Goal: Task Accomplishment & Management: Manage account settings

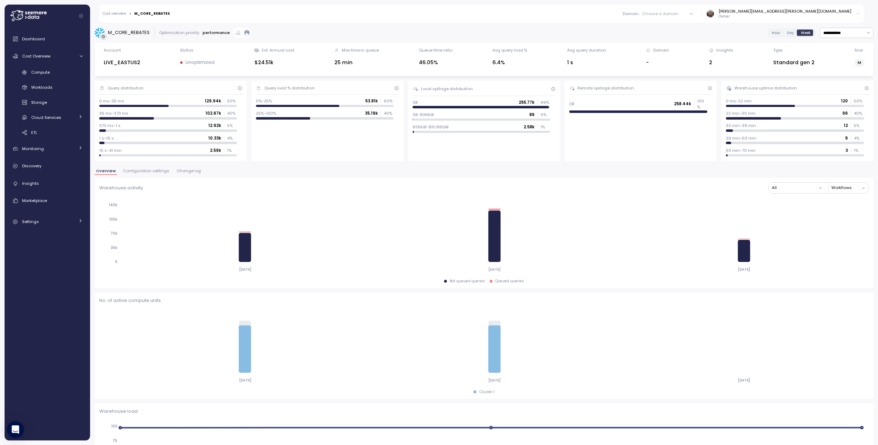
scroll to position [264, 0]
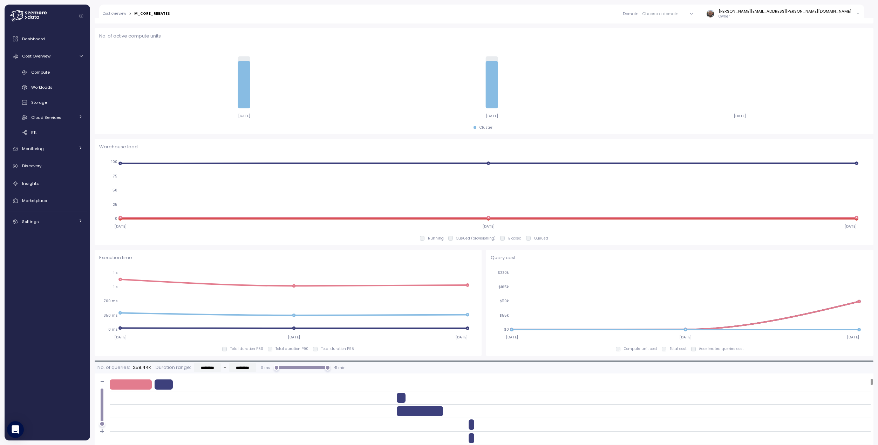
click at [30, 283] on div "Dashboard Cost Overview Compute Workloads Storage Cloud Services Clustering col…" at bounding box center [47, 234] width 80 height 404
drag, startPoint x: 31, startPoint y: 70, endPoint x: 46, endPoint y: 75, distance: 16.2
click at [31, 70] on link "Compute" at bounding box center [47, 73] width 80 height 12
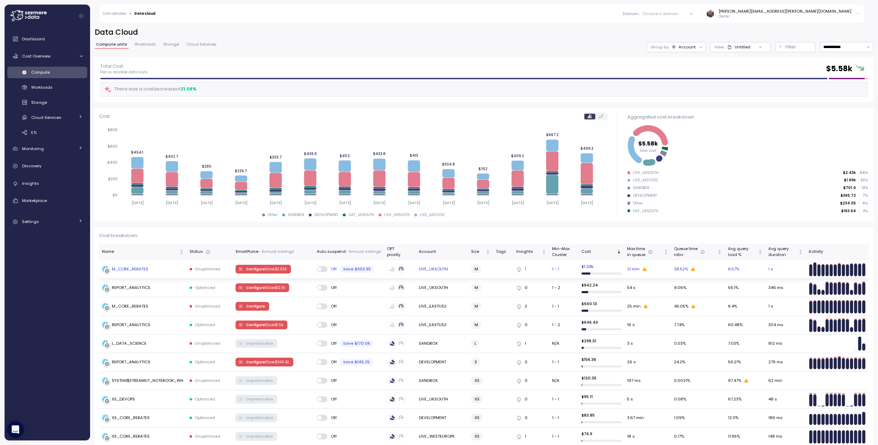
click at [131, 269] on div "M_CORE_REBATES" at bounding box center [130, 269] width 36 height 6
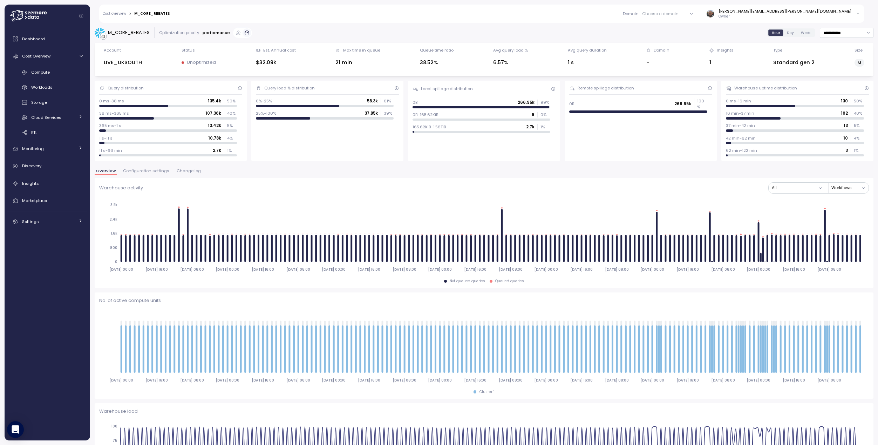
click at [800, 32] on span "Week" at bounding box center [805, 32] width 10 height 5
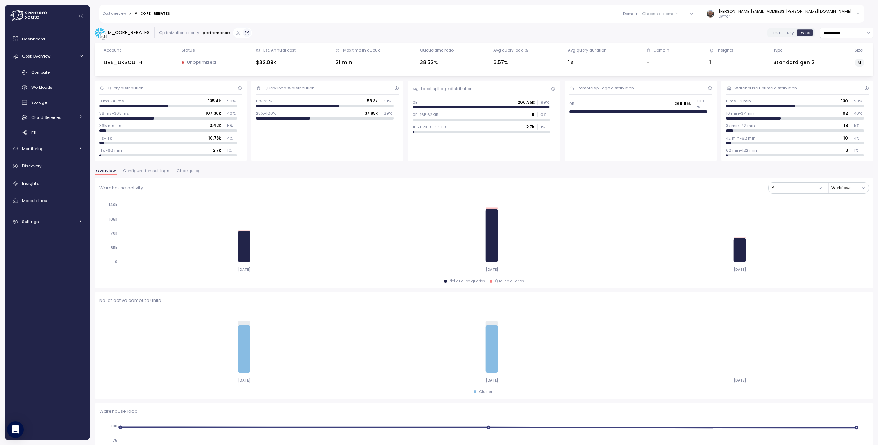
click at [786, 33] on span "Day" at bounding box center [789, 32] width 7 height 5
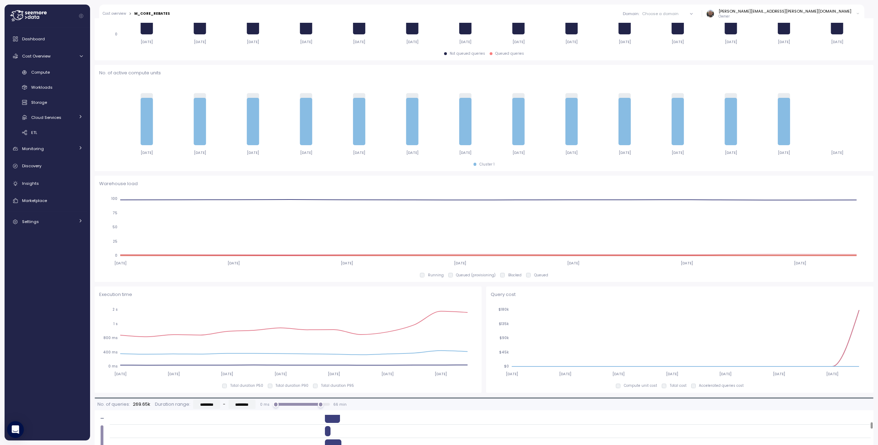
scroll to position [124, 0]
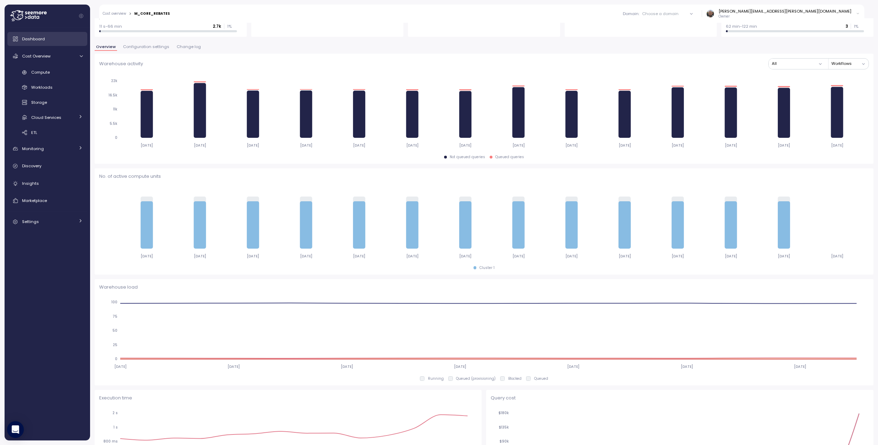
click at [33, 40] on span "Dashboard" at bounding box center [33, 39] width 23 height 6
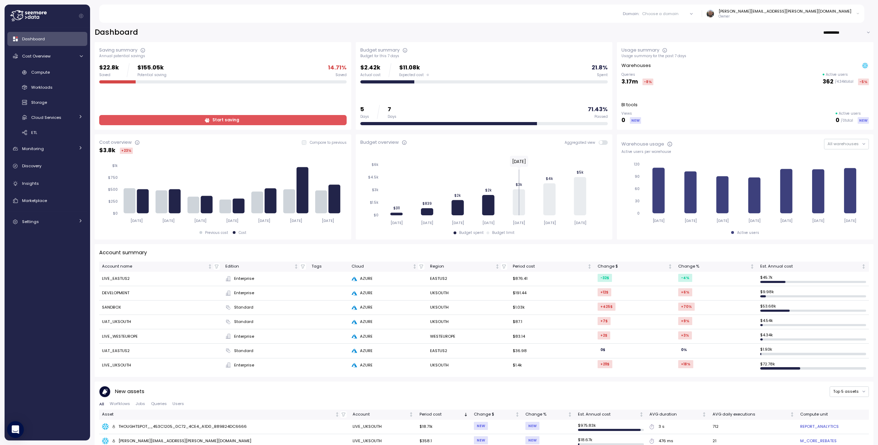
click at [600, 142] on span at bounding box center [601, 142] width 4 height 4
click at [602, 140] on span at bounding box center [605, 142] width 6 height 5
click at [835, 31] on input "**********" at bounding box center [848, 32] width 50 height 10
click at [827, 54] on div "Last 30 days" at bounding box center [838, 56] width 34 height 6
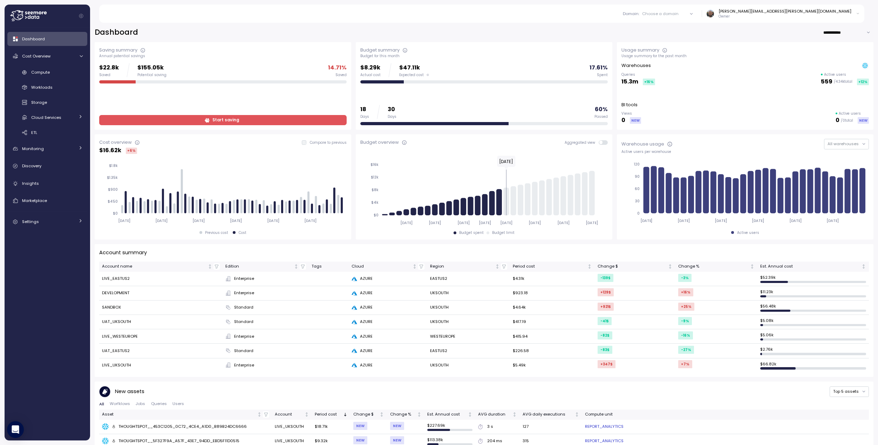
click at [837, 33] on input "**********" at bounding box center [848, 32] width 50 height 10
type input "**********"
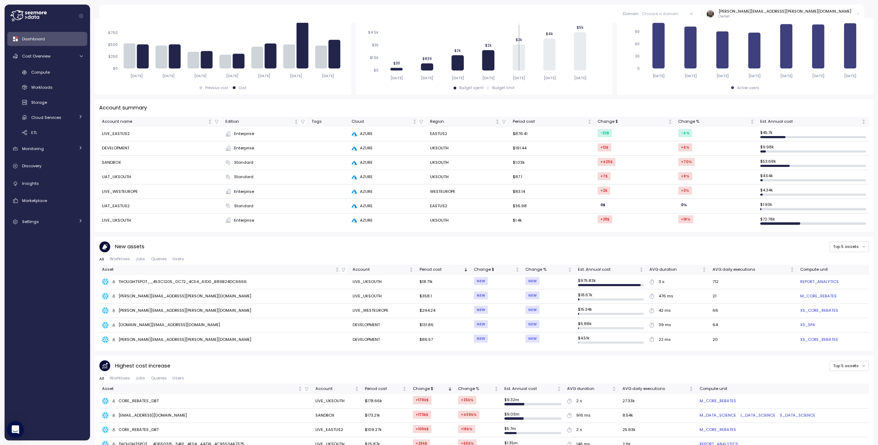
scroll to position [165, 0]
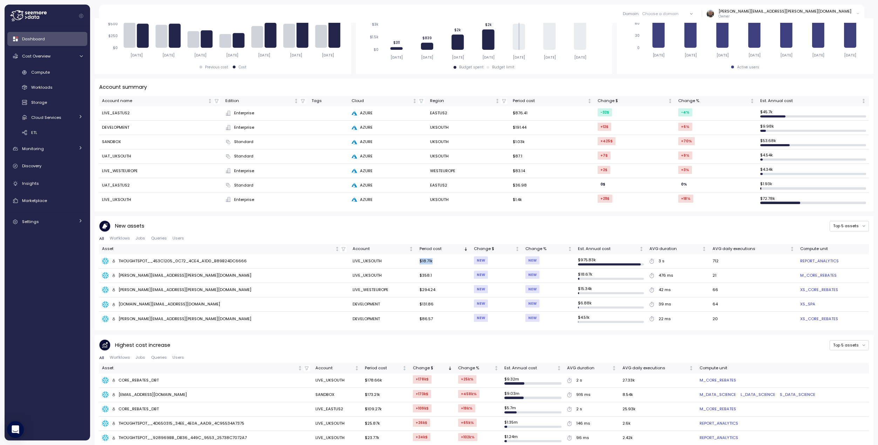
drag, startPoint x: 413, startPoint y: 260, endPoint x: 428, endPoint y: 261, distance: 15.1
click at [428, 261] on td "$18.71k" at bounding box center [443, 261] width 54 height 14
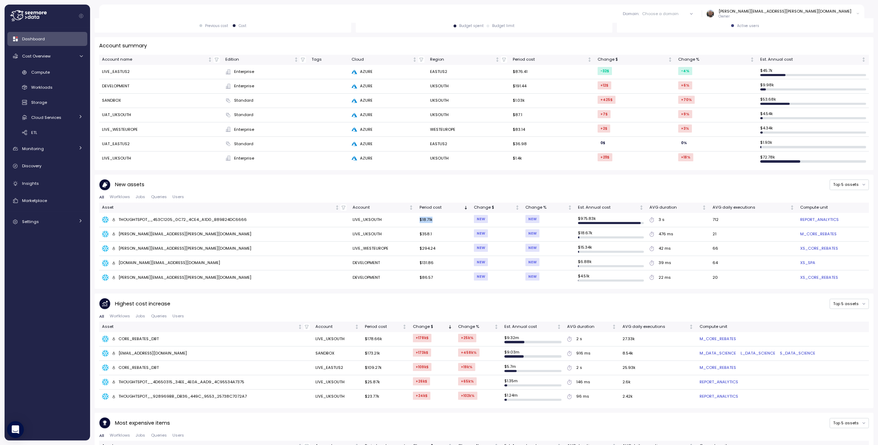
scroll to position [248, 0]
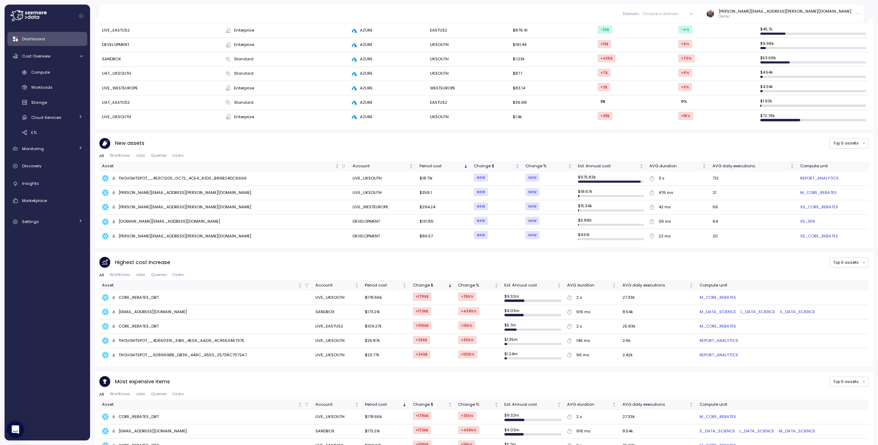
click at [365, 297] on td "$178.66k" at bounding box center [386, 297] width 48 height 14
drag, startPoint x: 363, startPoint y: 297, endPoint x: 379, endPoint y: 299, distance: 16.9
click at [379, 299] on td "$178.66k" at bounding box center [386, 297] width 48 height 14
click at [367, 297] on td "$178.66k" at bounding box center [386, 297] width 48 height 14
drag, startPoint x: 367, startPoint y: 296, endPoint x: 380, endPoint y: 299, distance: 13.9
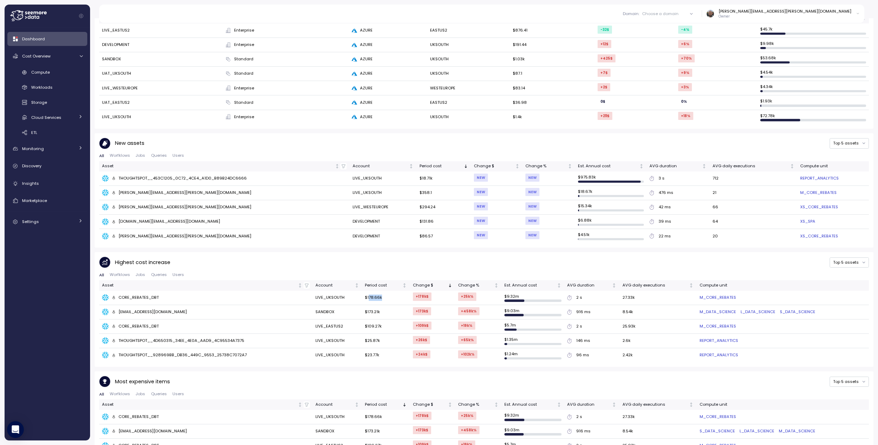
click at [380, 299] on td "$178.66k" at bounding box center [386, 297] width 48 height 14
click at [366, 297] on td "$178.66k" at bounding box center [386, 297] width 48 height 14
drag, startPoint x: 364, startPoint y: 297, endPoint x: 381, endPoint y: 298, distance: 17.2
click at [381, 298] on td "$178.66k" at bounding box center [386, 297] width 48 height 14
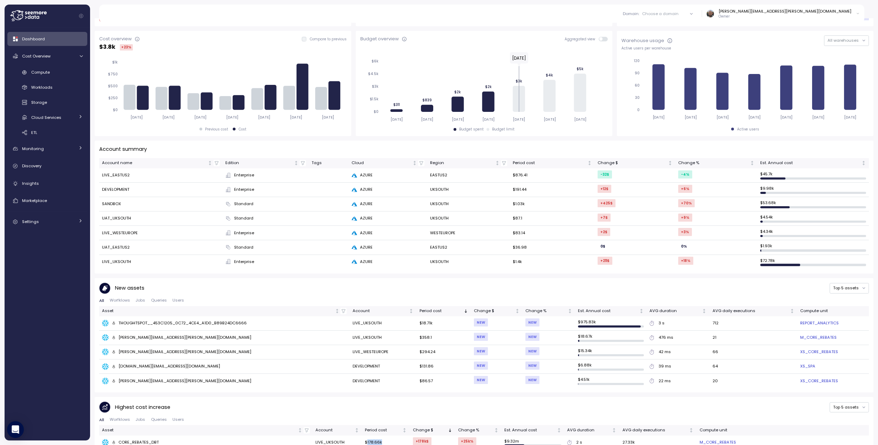
scroll to position [0, 0]
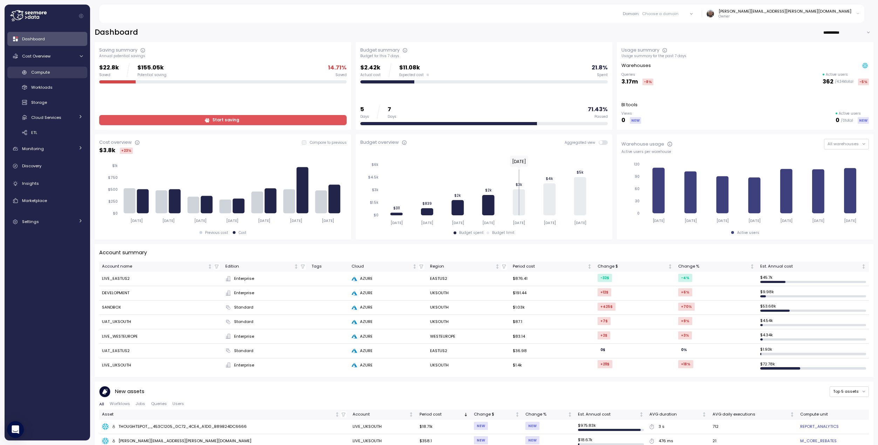
click at [42, 74] on span "Compute" at bounding box center [40, 72] width 19 height 6
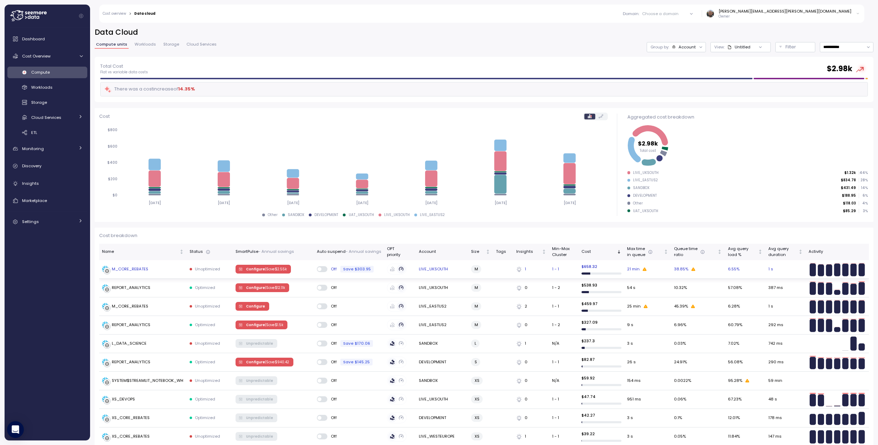
click at [129, 268] on div "M_CORE_REBATES" at bounding box center [130, 269] width 36 height 6
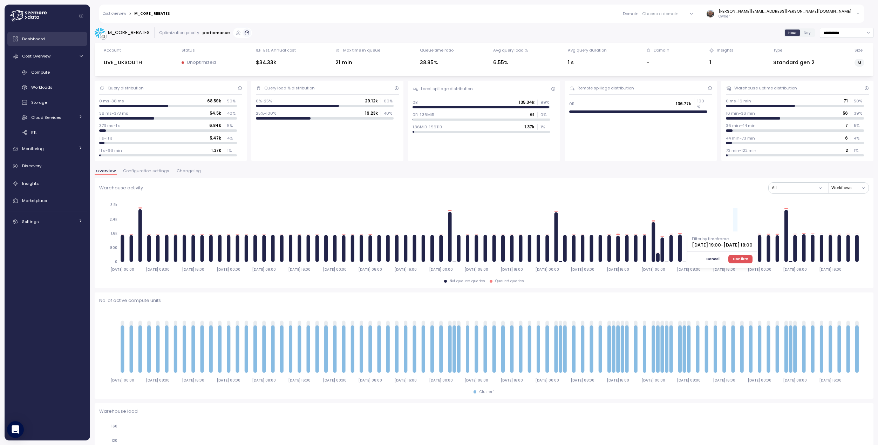
click at [38, 40] on span "Dashboard" at bounding box center [33, 39] width 23 height 6
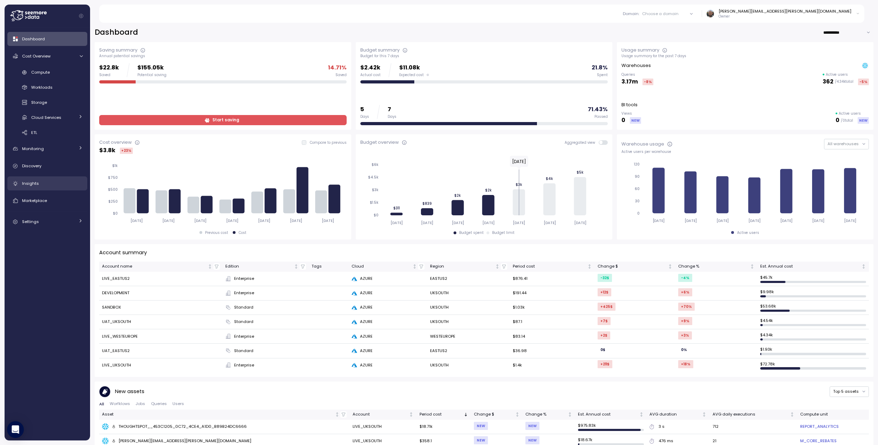
click at [51, 185] on div "Insights" at bounding box center [52, 183] width 61 height 7
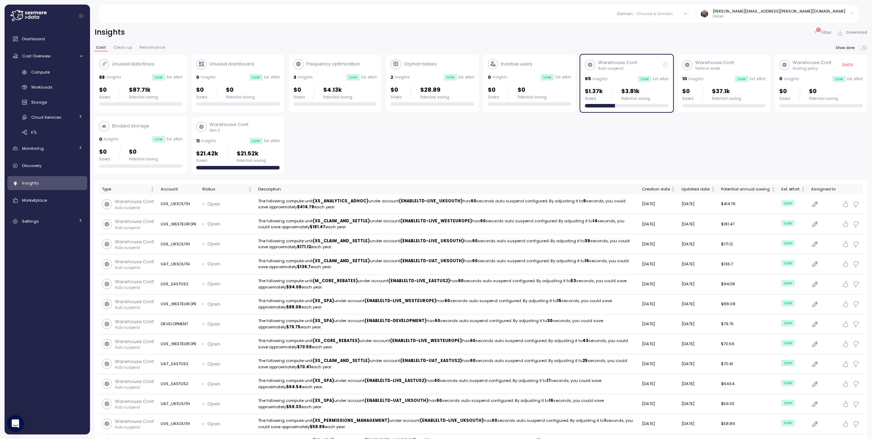
click at [243, 130] on p "Gen 2" at bounding box center [229, 130] width 40 height 5
click at [657, 67] on div "Warehouse Conf. Auto suspend" at bounding box center [627, 65] width 84 height 12
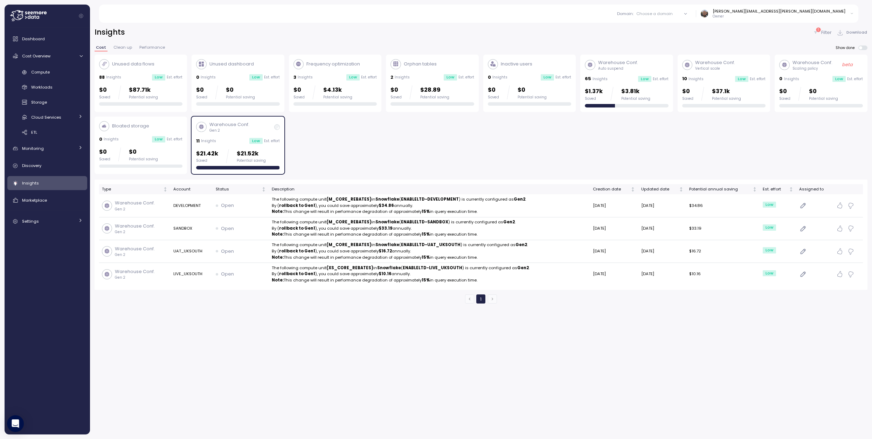
click at [261, 151] on p "$21.52k" at bounding box center [251, 153] width 29 height 9
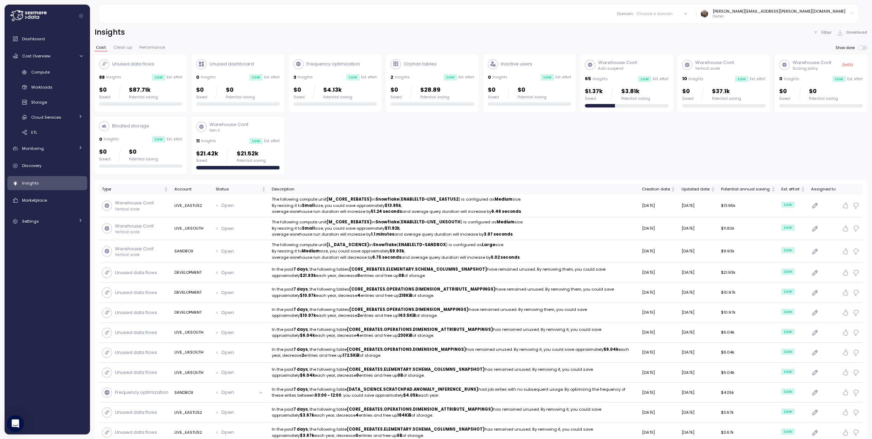
click at [614, 75] on div "65 Insights Low Est. effort" at bounding box center [627, 78] width 84 height 7
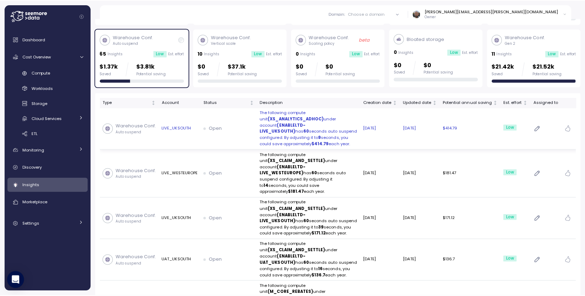
scroll to position [31, 0]
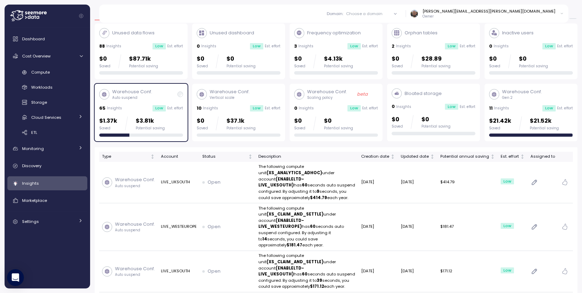
click at [322, 102] on div "Warehouse Conf. Scaling policy beta 0 Insights Low Est. effort $0 Saved $0 Pote…" at bounding box center [336, 112] width 84 height 48
drag, startPoint x: 353, startPoint y: 106, endPoint x: 312, endPoint y: 110, distance: 41.1
click at [352, 106] on div "Low" at bounding box center [353, 108] width 13 height 6
drag, startPoint x: 216, startPoint y: 107, endPoint x: 208, endPoint y: 108, distance: 7.8
click at [216, 107] on div "10 Insights Low Est. effort" at bounding box center [239, 108] width 84 height 7
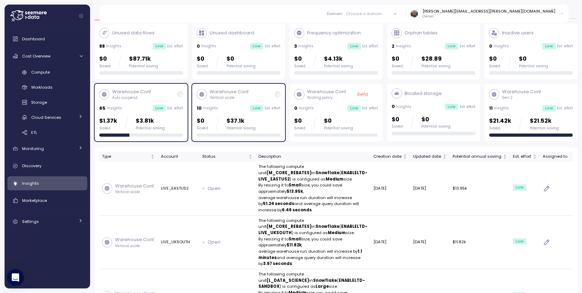
click at [165, 110] on div "Low" at bounding box center [158, 108] width 13 height 6
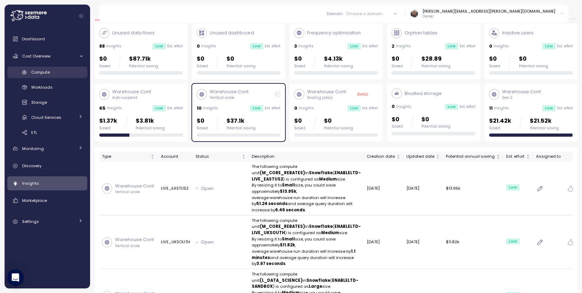
click at [35, 74] on span "Compute" at bounding box center [40, 72] width 19 height 6
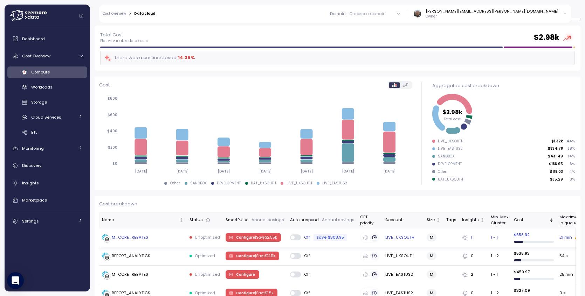
click at [132, 238] on div "M_CORE_REBATES" at bounding box center [130, 238] width 36 height 6
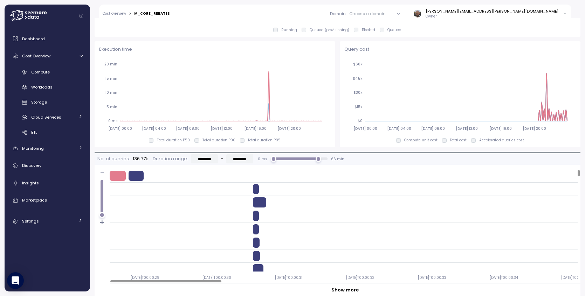
type input "*********"
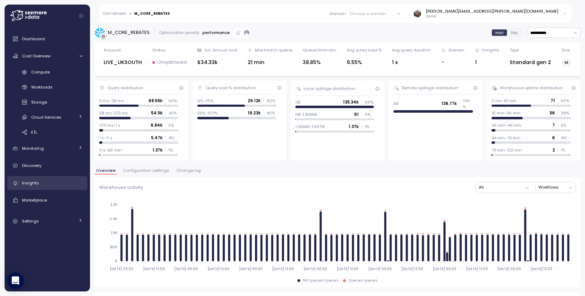
drag, startPoint x: 41, startPoint y: 185, endPoint x: 50, endPoint y: 186, distance: 9.2
click at [41, 185] on div "Insights" at bounding box center [52, 183] width 61 height 7
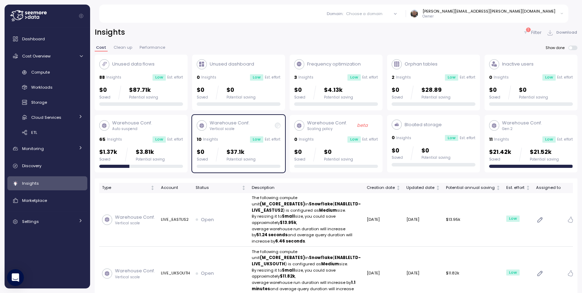
click at [319, 124] on p "Warehouse Conf." at bounding box center [327, 122] width 40 height 7
click at [242, 126] on div "Warehouse Conf. Vertical scale" at bounding box center [229, 125] width 40 height 12
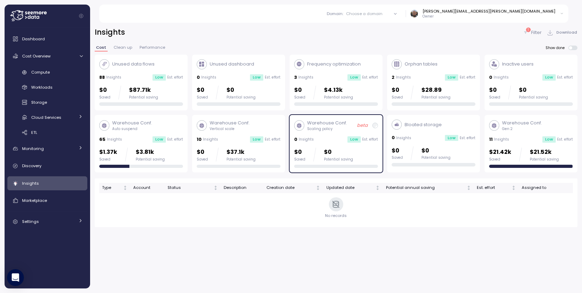
click at [234, 136] on div "10 Insights Low Est. effort" at bounding box center [239, 139] width 84 height 7
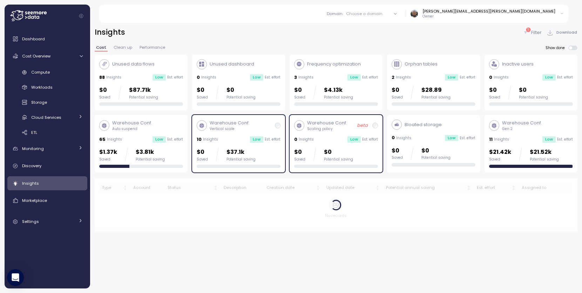
click at [335, 135] on div "Warehouse Conf. Scaling policy beta 0 Insights Low Est. effort $0 Saved $0 Pote…" at bounding box center [336, 143] width 84 height 48
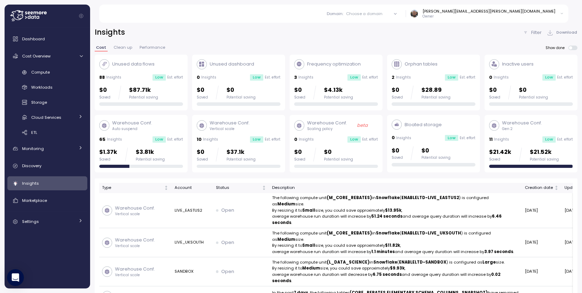
click at [143, 139] on div "65 Insights Low Est. effort" at bounding box center [141, 139] width 84 height 7
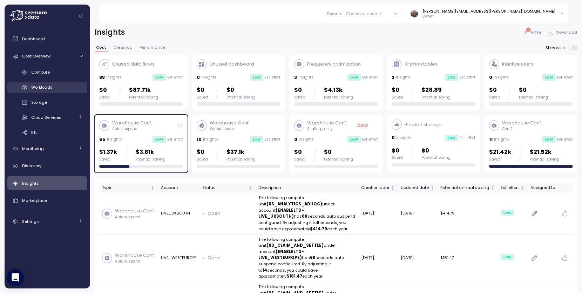
click at [43, 87] on span "Workloads" at bounding box center [41, 87] width 21 height 6
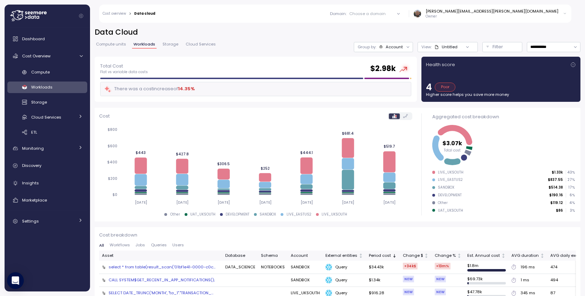
click at [386, 14] on div "Choose a domain" at bounding box center [367, 14] width 36 height 6
click at [304, 22] on div "Domain : Choose a domain All domains Sandbox Data Science AIPA [EMAIL_ADDRESS][…" at bounding box center [366, 14] width 412 height 18
click at [45, 74] on span "Compute" at bounding box center [40, 72] width 19 height 6
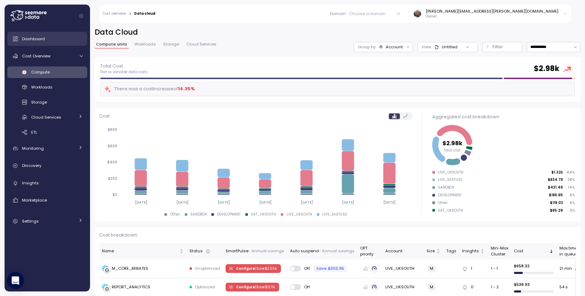
click at [36, 40] on span "Dashboard" at bounding box center [33, 39] width 23 height 6
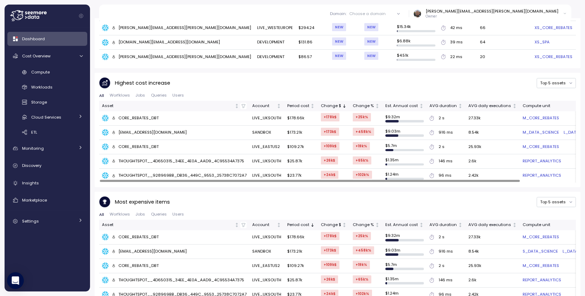
scroll to position [434, 0]
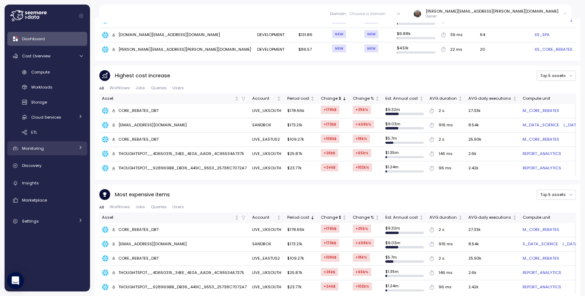
click at [36, 153] on link "Monitoring" at bounding box center [47, 149] width 80 height 14
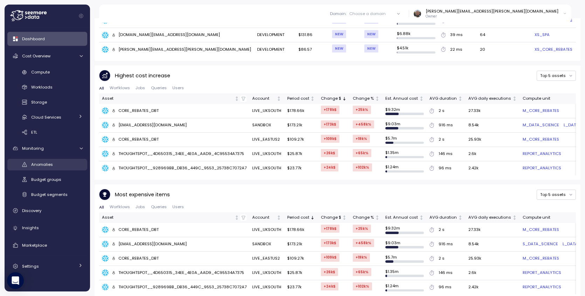
click at [43, 166] on span "Anomalies" at bounding box center [42, 165] width 22 height 6
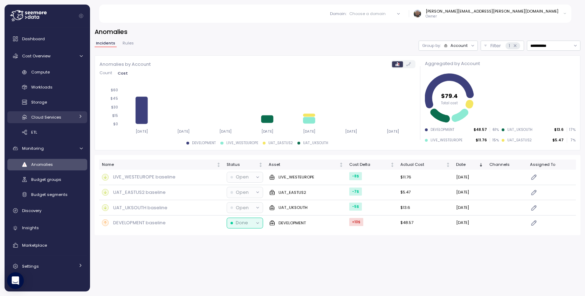
click at [47, 117] on span "Cloud Services" at bounding box center [46, 118] width 30 height 6
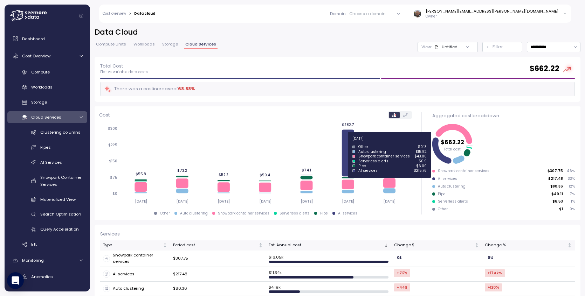
click at [350, 143] on icon at bounding box center [348, 153] width 12 height 47
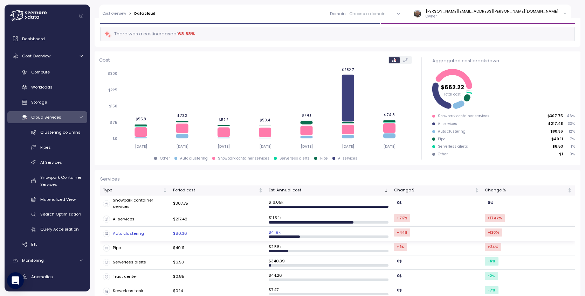
scroll to position [69, 0]
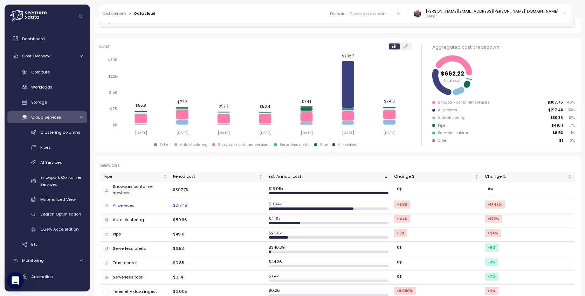
click at [124, 204] on div "AI services" at bounding box center [135, 205] width 64 height 7
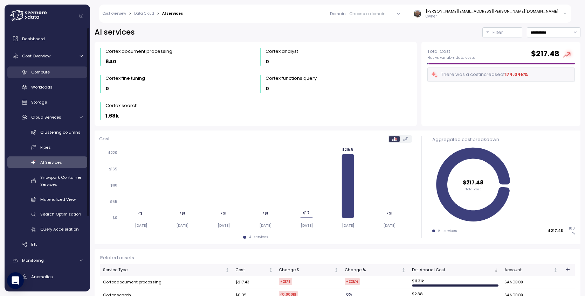
click at [44, 73] on span "Compute" at bounding box center [40, 72] width 19 height 6
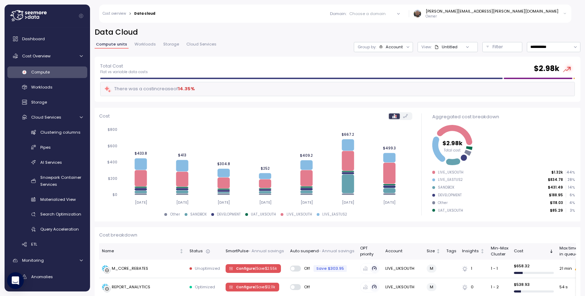
click at [386, 13] on div "Choose a domain" at bounding box center [367, 14] width 36 height 6
click at [386, 14] on div "Choose a domain" at bounding box center [367, 14] width 36 height 6
click at [408, 14] on div at bounding box center [398, 14] width 20 height 10
click at [386, 15] on div "Choose a domain" at bounding box center [367, 14] width 36 height 6
click at [419, 75] on div "AIPA" at bounding box center [419, 75] width 9 height 6
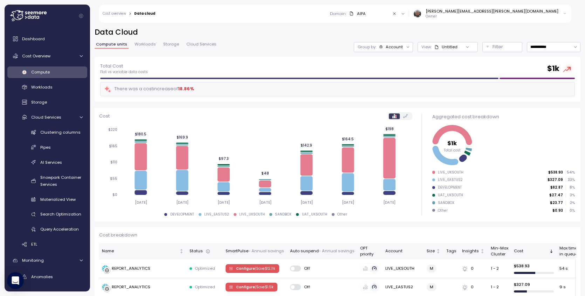
click at [366, 16] on div "AIPA" at bounding box center [361, 14] width 9 height 6
drag, startPoint x: 429, startPoint y: 64, endPoint x: 397, endPoint y: 49, distance: 35.6
click at [429, 64] on div "Data Science" at bounding box center [428, 63] width 27 height 6
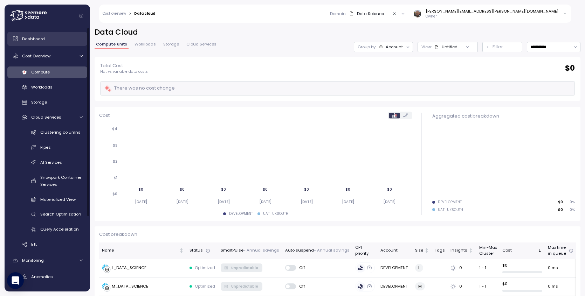
click at [41, 43] on link "Dashboard" at bounding box center [47, 39] width 80 height 14
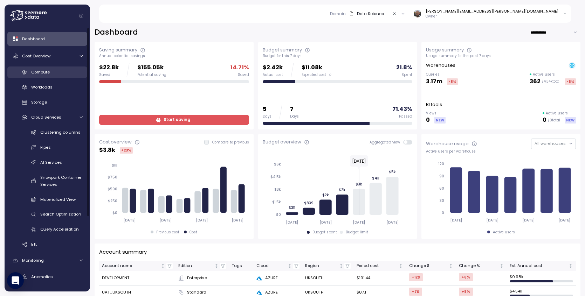
click at [50, 74] on div "Compute" at bounding box center [56, 72] width 51 height 7
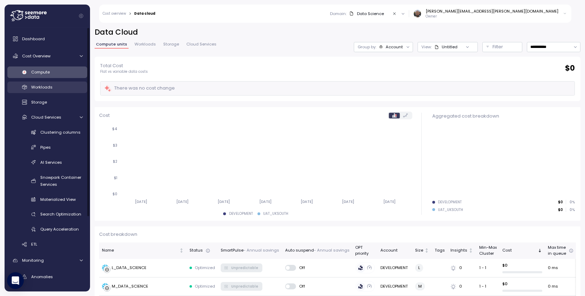
click at [54, 87] on div "Workloads" at bounding box center [56, 87] width 51 height 7
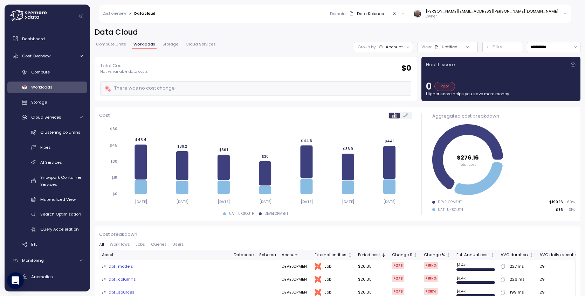
click at [384, 14] on div "Data Science" at bounding box center [370, 14] width 27 height 6
click at [423, 74] on div "AIPA" at bounding box center [419, 75] width 9 height 6
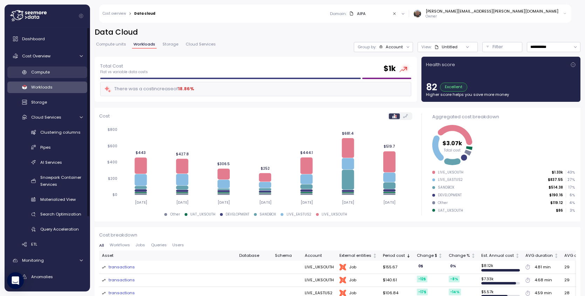
click at [42, 73] on span "Compute" at bounding box center [40, 72] width 19 height 6
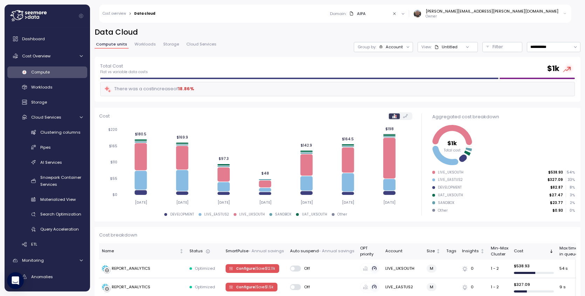
click at [393, 46] on div "Account" at bounding box center [394, 47] width 17 height 6
click at [429, 29] on h2 "Data Cloud" at bounding box center [338, 32] width 486 height 10
click at [388, 14] on div "Domain : AIPA" at bounding box center [359, 14] width 59 height 6
click at [428, 63] on div "Data Science" at bounding box center [428, 63] width 27 height 6
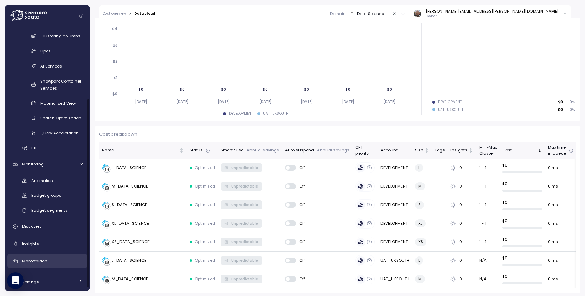
scroll to position [102, 0]
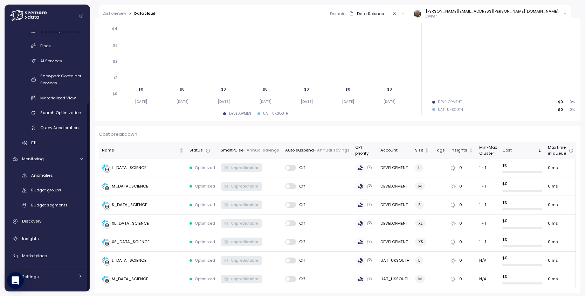
drag, startPoint x: 38, startPoint y: 277, endPoint x: 74, endPoint y: 263, distance: 38.7
click at [38, 277] on div "Settings" at bounding box center [48, 277] width 53 height 7
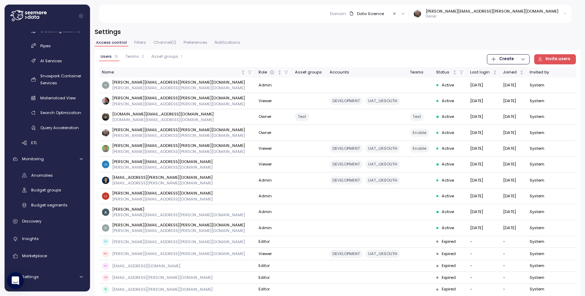
click at [136, 44] on span "Filters" at bounding box center [140, 43] width 12 height 4
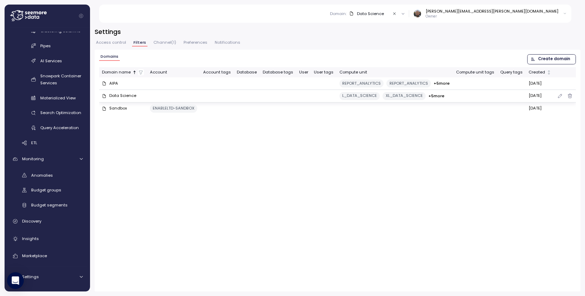
click at [120, 94] on div "Data Science" at bounding box center [122, 96] width 27 height 6
click at [559, 96] on icon "button" at bounding box center [560, 96] width 6 height 8
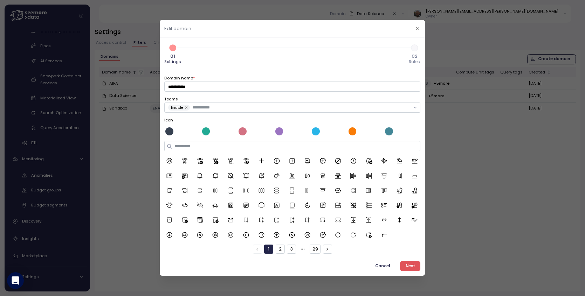
drag, startPoint x: 413, startPoint y: 266, endPoint x: 431, endPoint y: 271, distance: 17.9
click at [413, 266] on span "Next" at bounding box center [410, 266] width 9 height 9
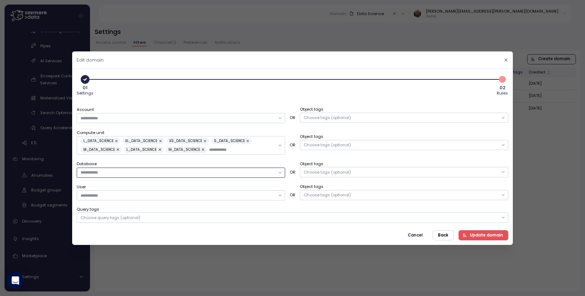
click at [104, 173] on input "Database" at bounding box center [178, 173] width 195 height 6
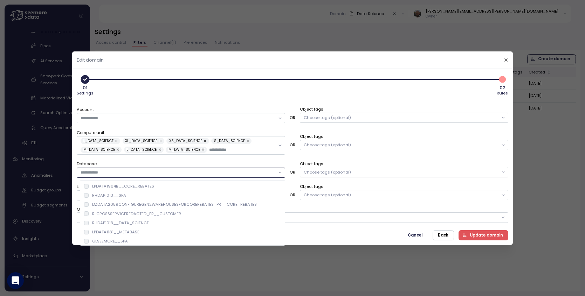
click at [124, 172] on input "Database" at bounding box center [178, 173] width 195 height 6
click at [280, 172] on div at bounding box center [181, 172] width 208 height 10
drag, startPoint x: 284, startPoint y: 173, endPoint x: 298, endPoint y: 205, distance: 35.3
click at [284, 173] on div at bounding box center [181, 172] width 208 height 10
click at [280, 173] on div at bounding box center [181, 172] width 208 height 10
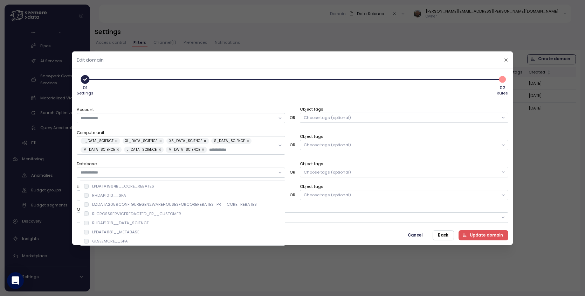
click at [290, 161] on div "Database OR Object tags Choose tags (optional)" at bounding box center [293, 168] width 432 height 17
click at [293, 200] on div "User OR Object tags Choose tags (optional)" at bounding box center [293, 192] width 432 height 17
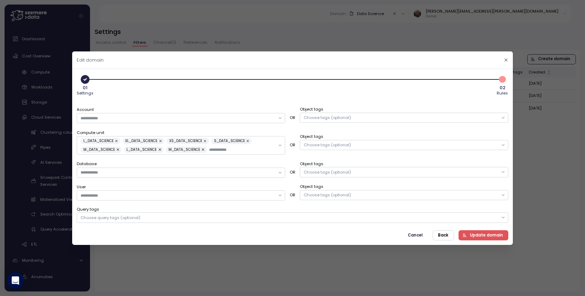
scroll to position [102, 0]
click at [414, 234] on span "Cancel" at bounding box center [415, 235] width 15 height 9
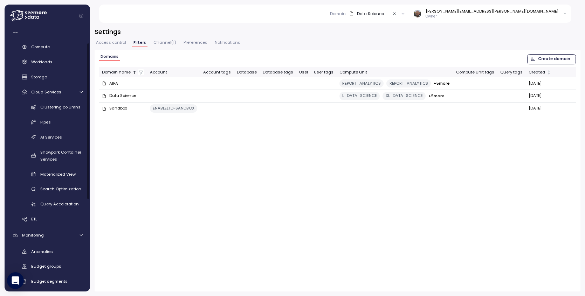
scroll to position [0, 0]
